Goal: Information Seeking & Learning: Find specific page/section

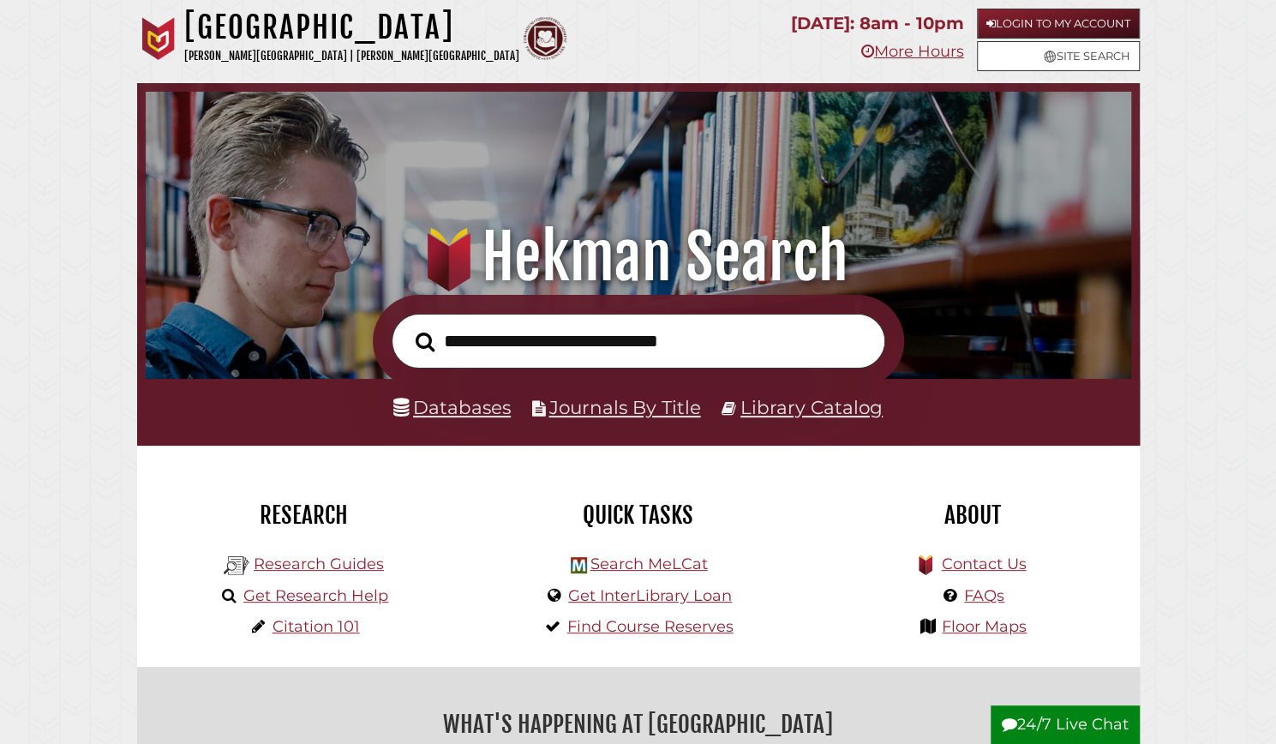
scroll to position [326, 977]
click at [499, 407] on link "Databases" at bounding box center [451, 407] width 117 height 22
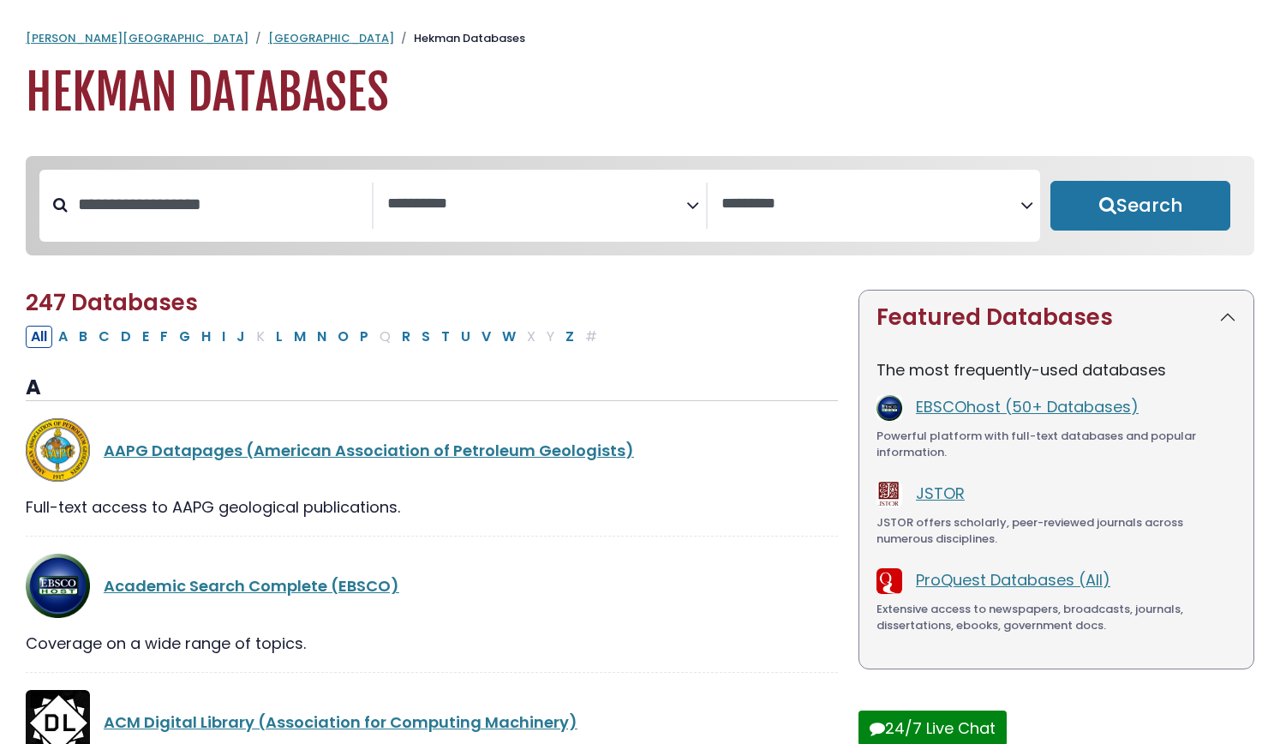
select select "Database Subject Filter"
select select "Database Vendors Filter"
click at [226, 203] on input "Search database by title or keyword" at bounding box center [220, 204] width 304 height 28
type input "******"
click at [1050, 181] on button "Search" at bounding box center [1140, 206] width 180 height 50
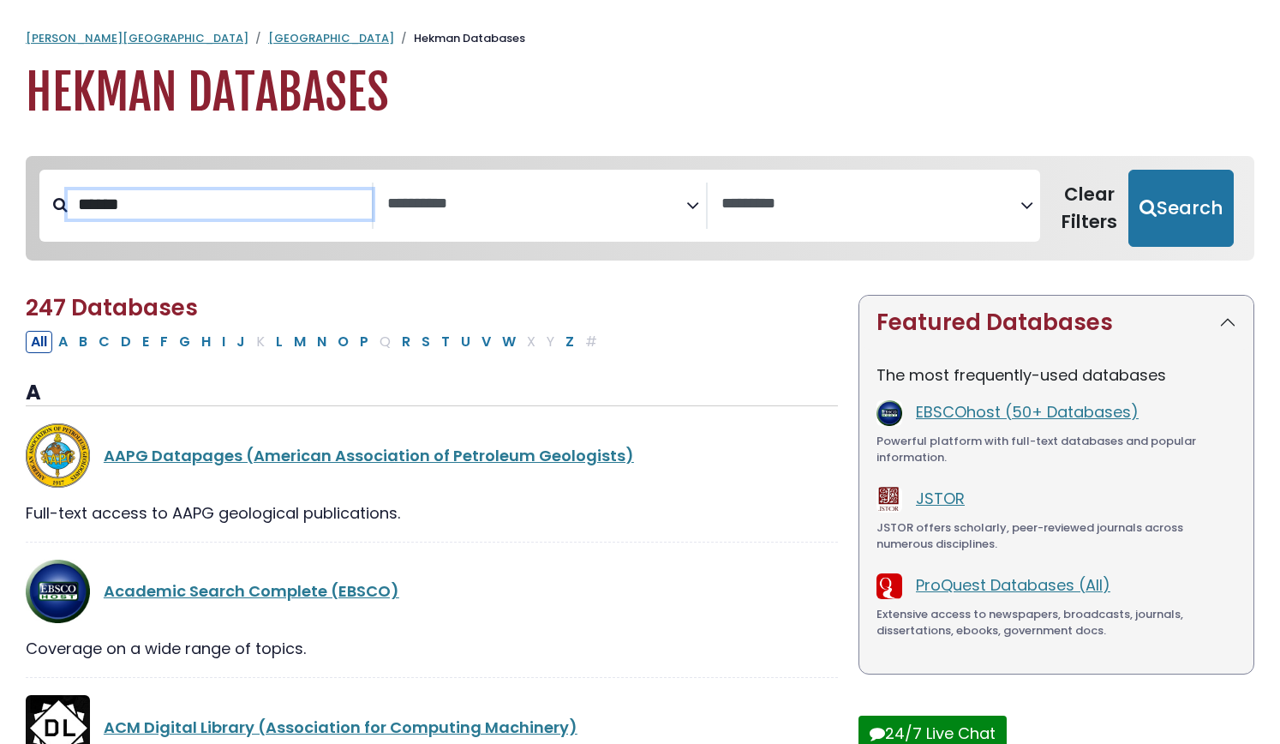
select select "Database Subject Filter"
select select "Database Vendors Filter"
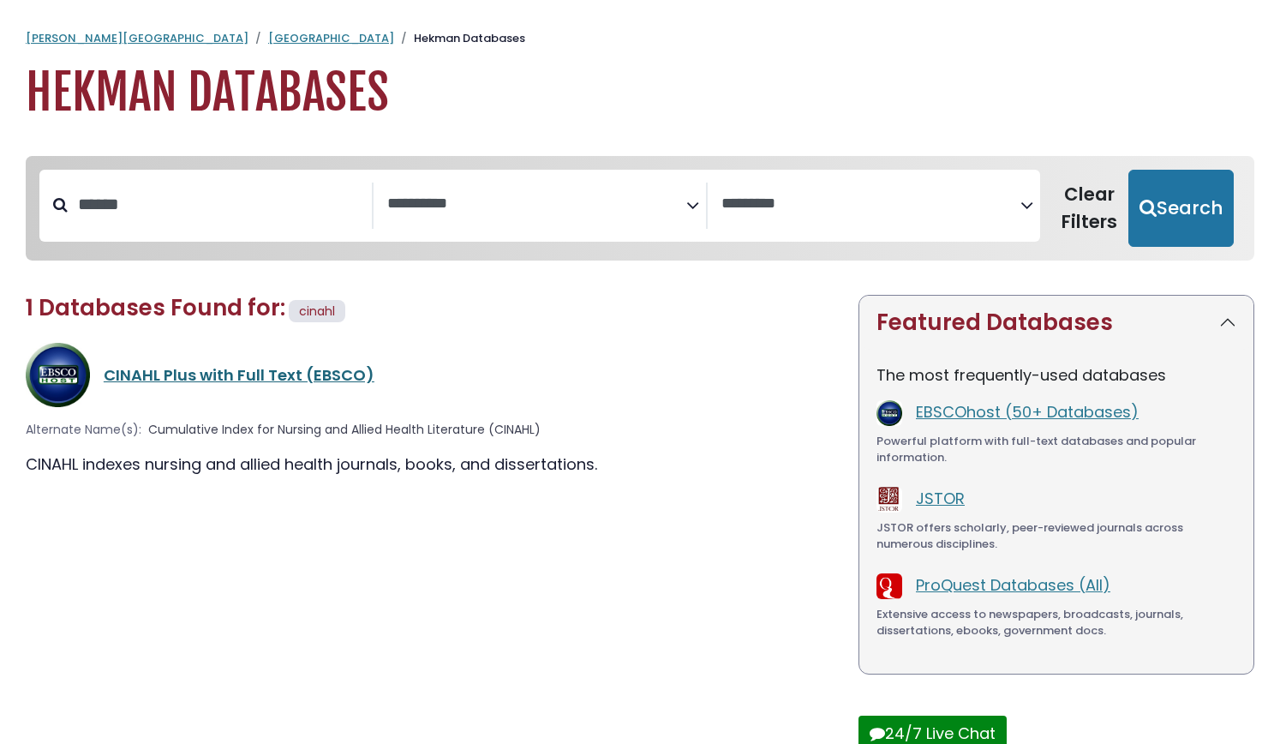
click at [199, 377] on link "CINAHL Plus with Full Text (EBSCO)" at bounding box center [239, 374] width 271 height 21
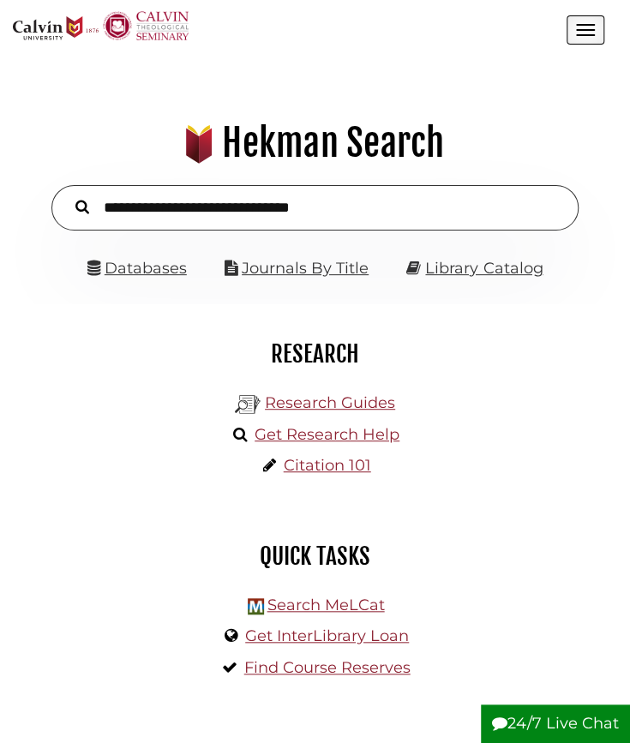
scroll to position [192, 577]
click at [163, 268] on link "Databases" at bounding box center [136, 268] width 99 height 19
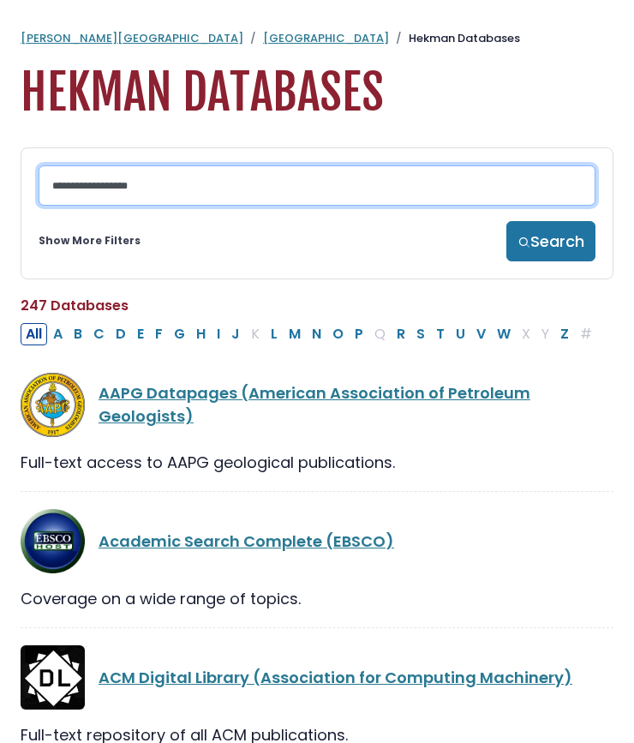
click at [166, 186] on input "Search database by title or keyword" at bounding box center [317, 185] width 557 height 40
type input "*"
type input "******"
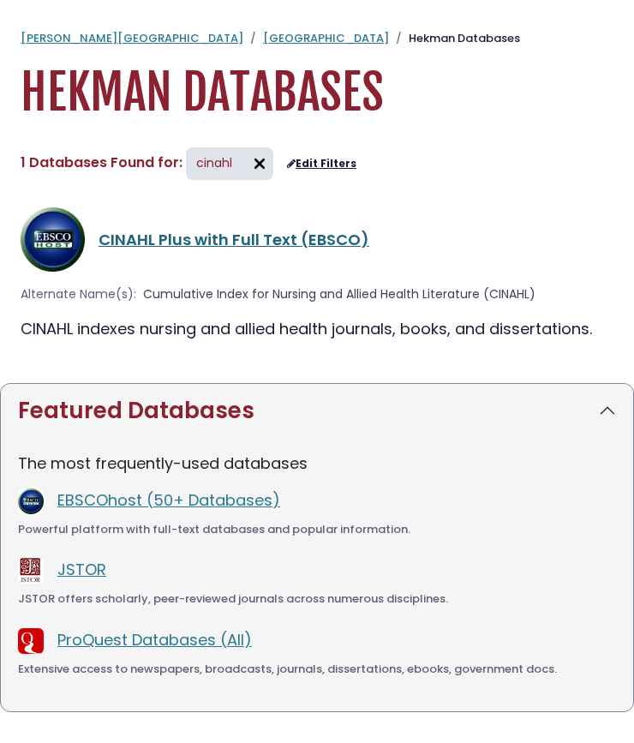
click at [163, 236] on link "CINAHL Plus with Full Text (EBSCO)" at bounding box center [234, 239] width 271 height 21
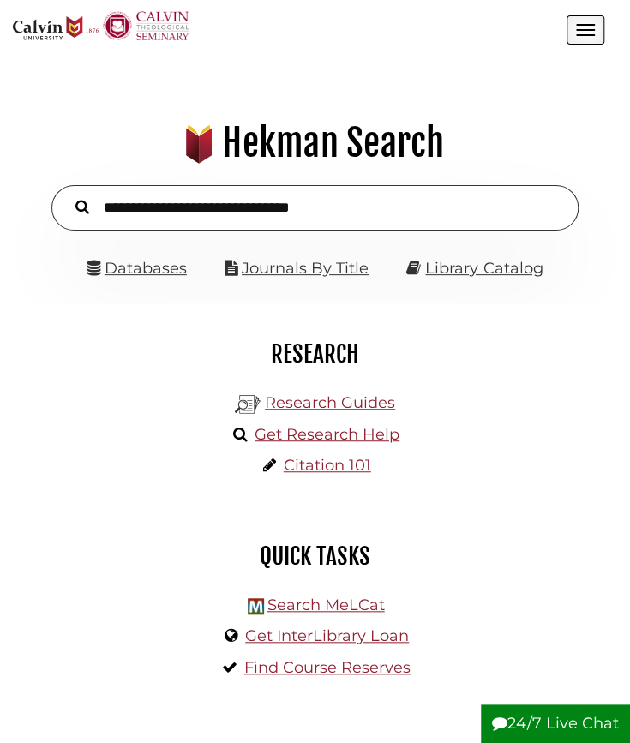
scroll to position [192, 577]
click at [182, 203] on input "text" at bounding box center [314, 207] width 527 height 45
click at [147, 261] on link "Databases" at bounding box center [136, 268] width 99 height 19
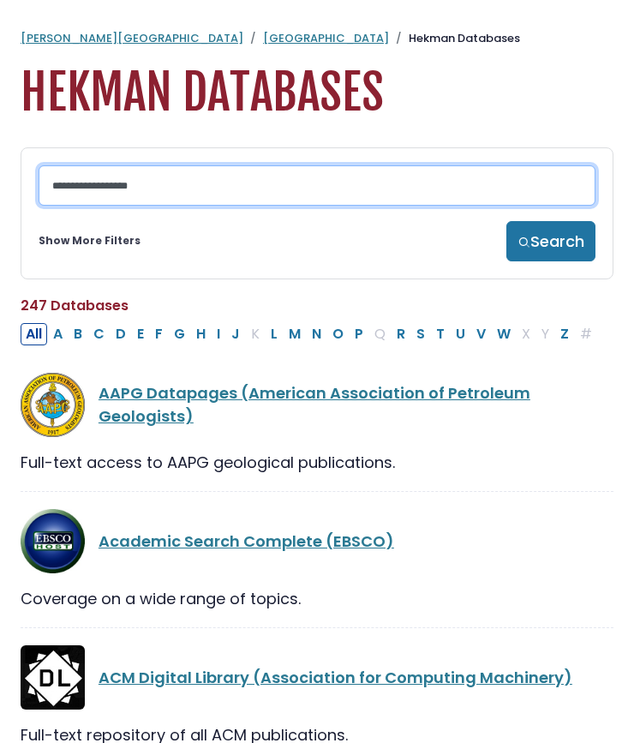
click at [176, 177] on input "Search database by title or keyword" at bounding box center [317, 185] width 557 height 40
type input "******"
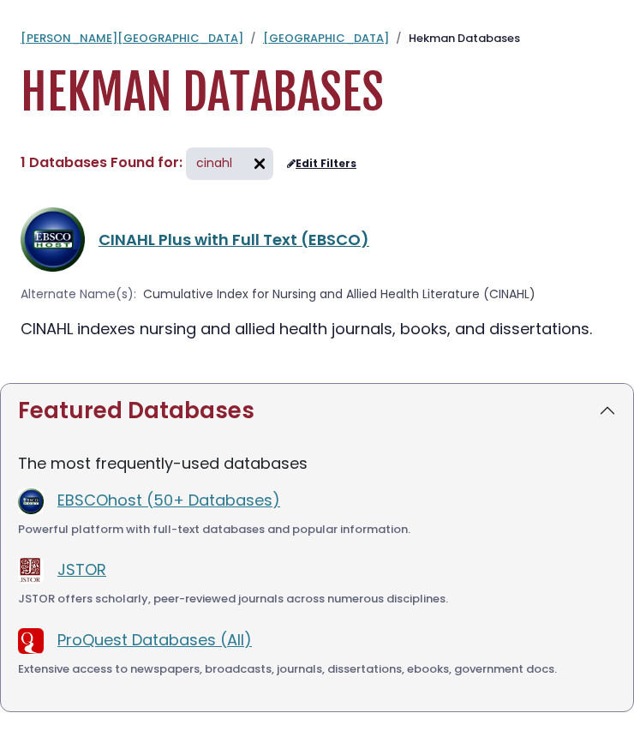
click at [174, 236] on link "CINAHL Plus with Full Text (EBSCO)" at bounding box center [234, 239] width 271 height 21
